Goal: Information Seeking & Learning: Find specific fact

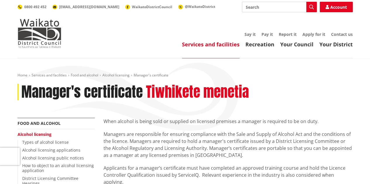
click at [254, 4] on input "Search" at bounding box center [279, 7] width 75 height 11
type input "conditions for manger's licence"
click at [313, 8] on icon "button" at bounding box center [311, 7] width 5 height 5
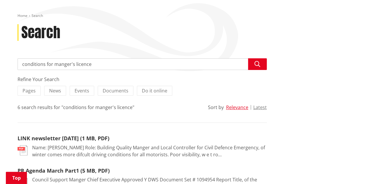
scroll to position [54, 0]
